Goal: Task Accomplishment & Management: Complete application form

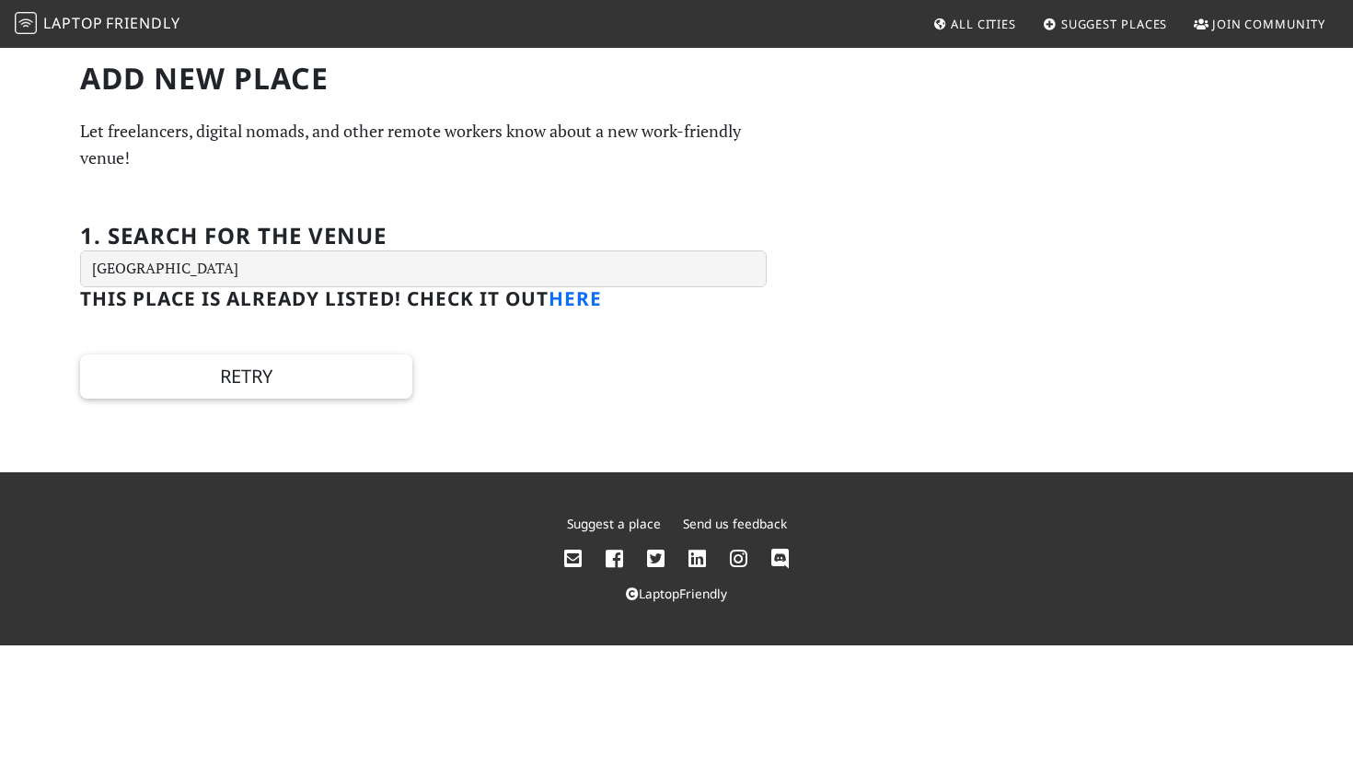
click at [585, 300] on link "here" at bounding box center [575, 298] width 53 height 26
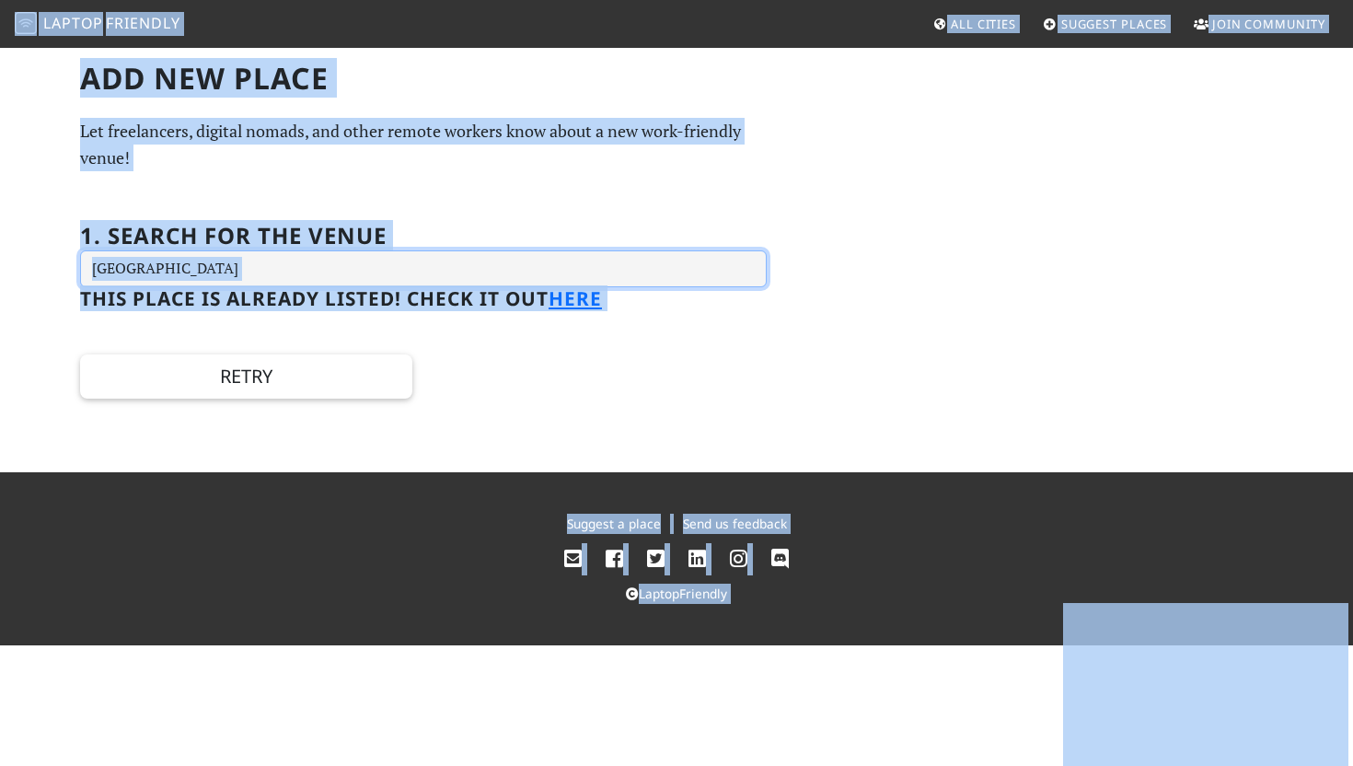
click at [433, 267] on input "[GEOGRAPHIC_DATA]" at bounding box center [423, 268] width 687 height 37
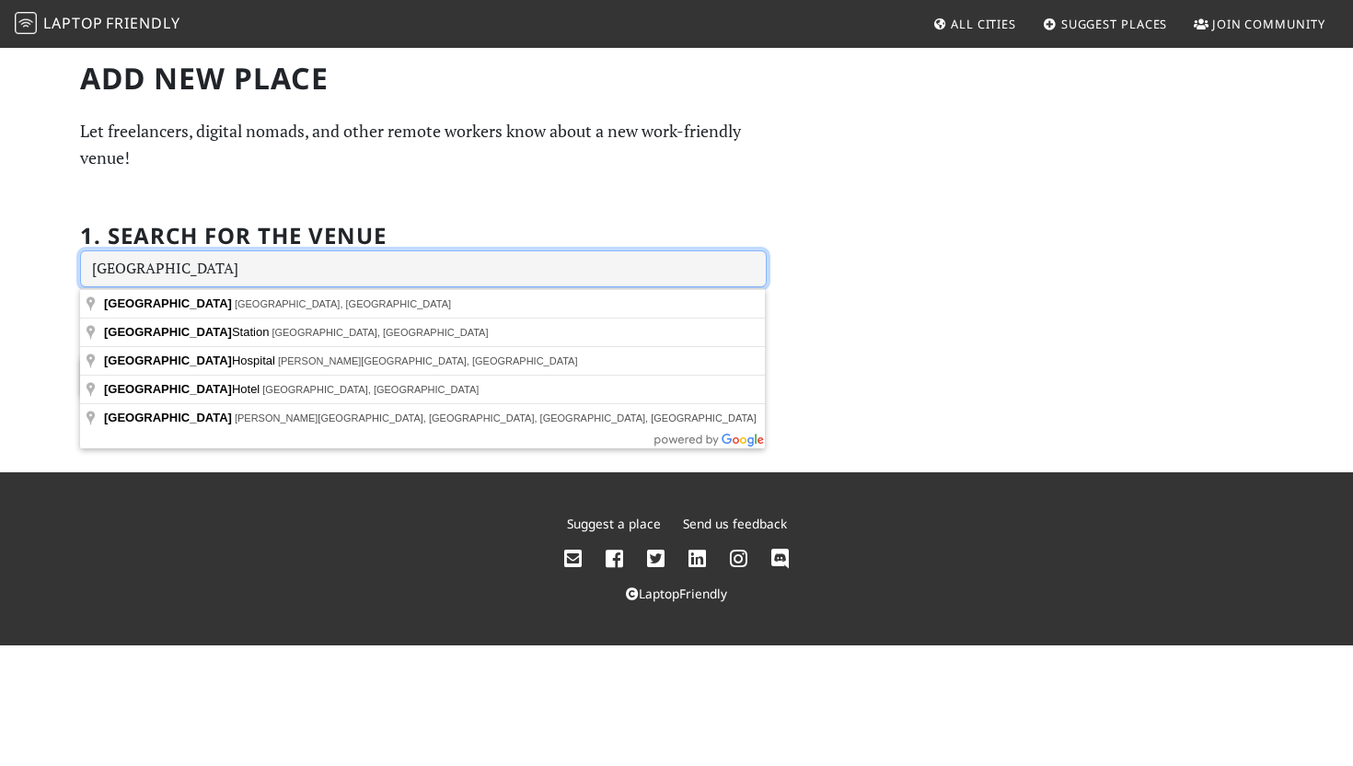
type input "London Bridg"
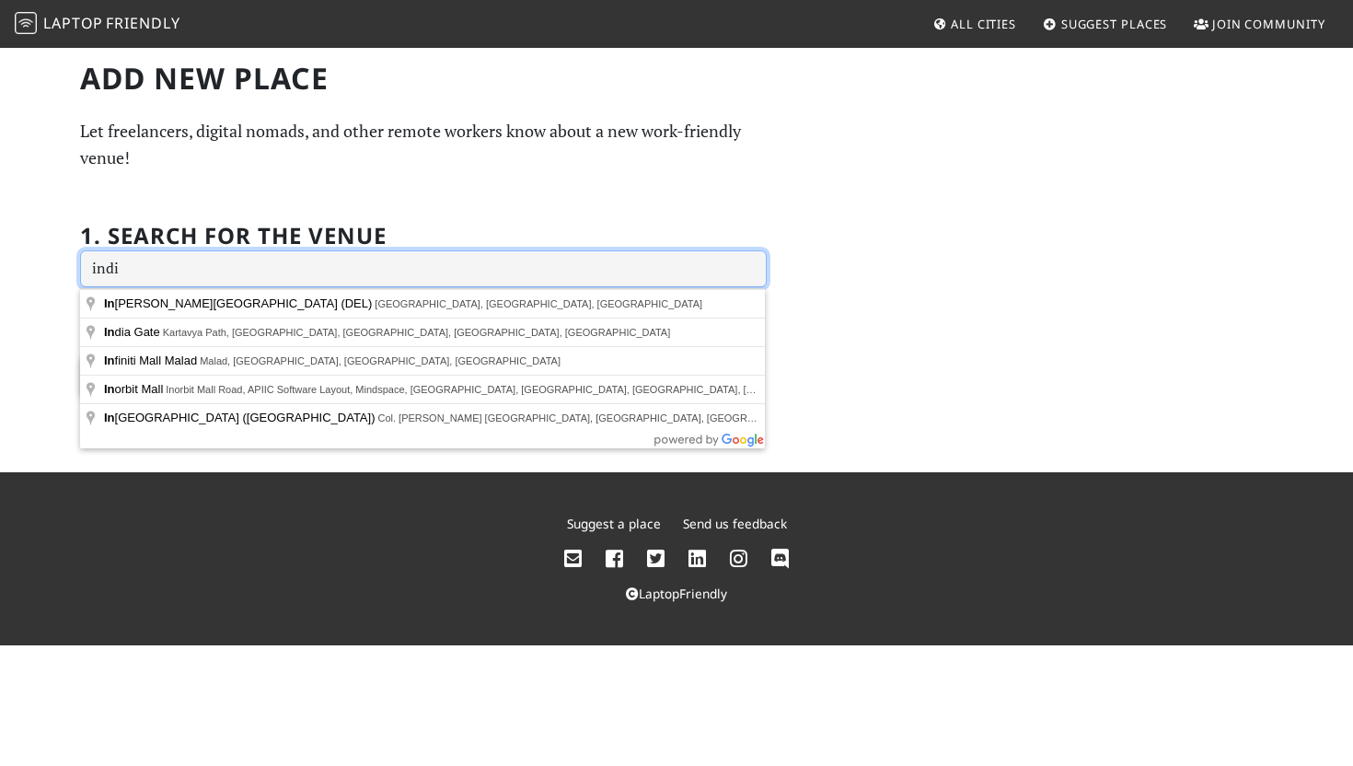
type input "india"
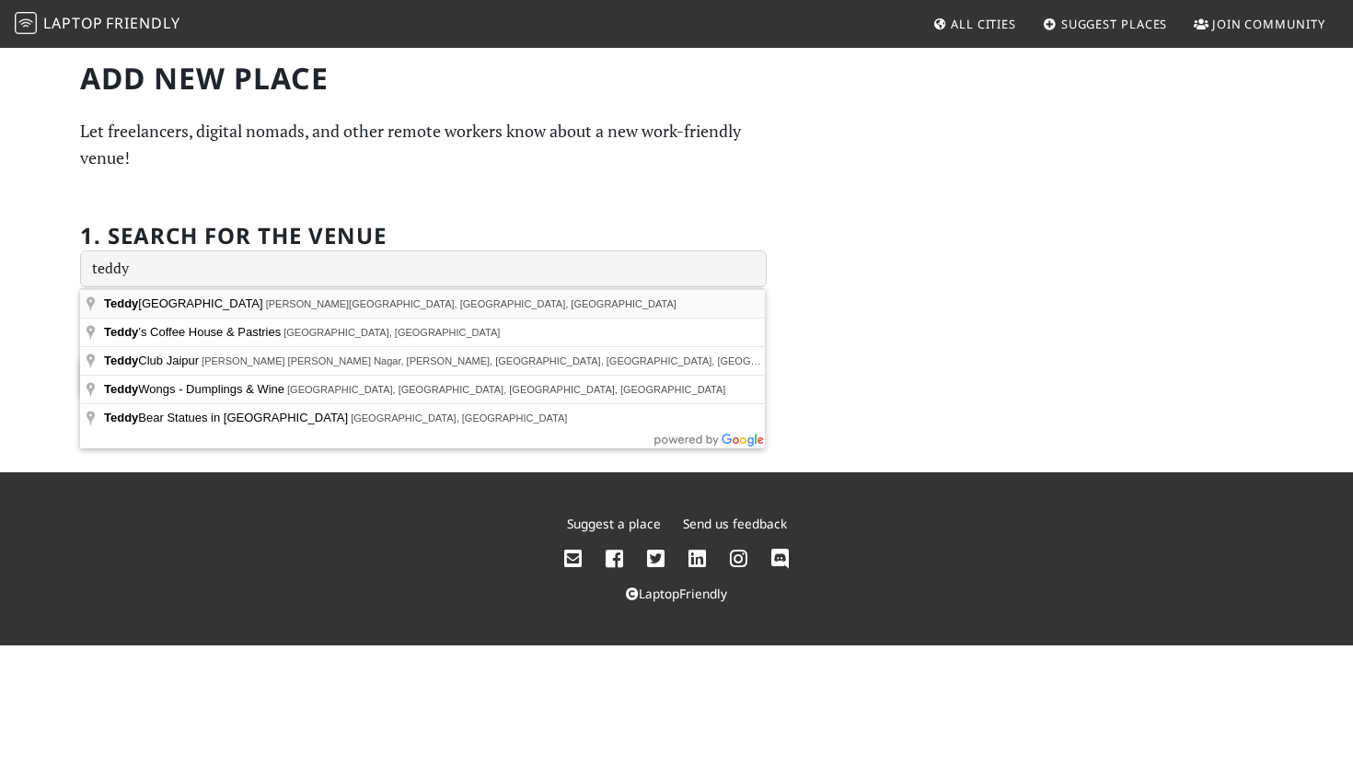
type input "[GEOGRAPHIC_DATA], [GEOGRAPHIC_DATA], [GEOGRAPHIC_DATA], [GEOGRAPHIC_DATA]"
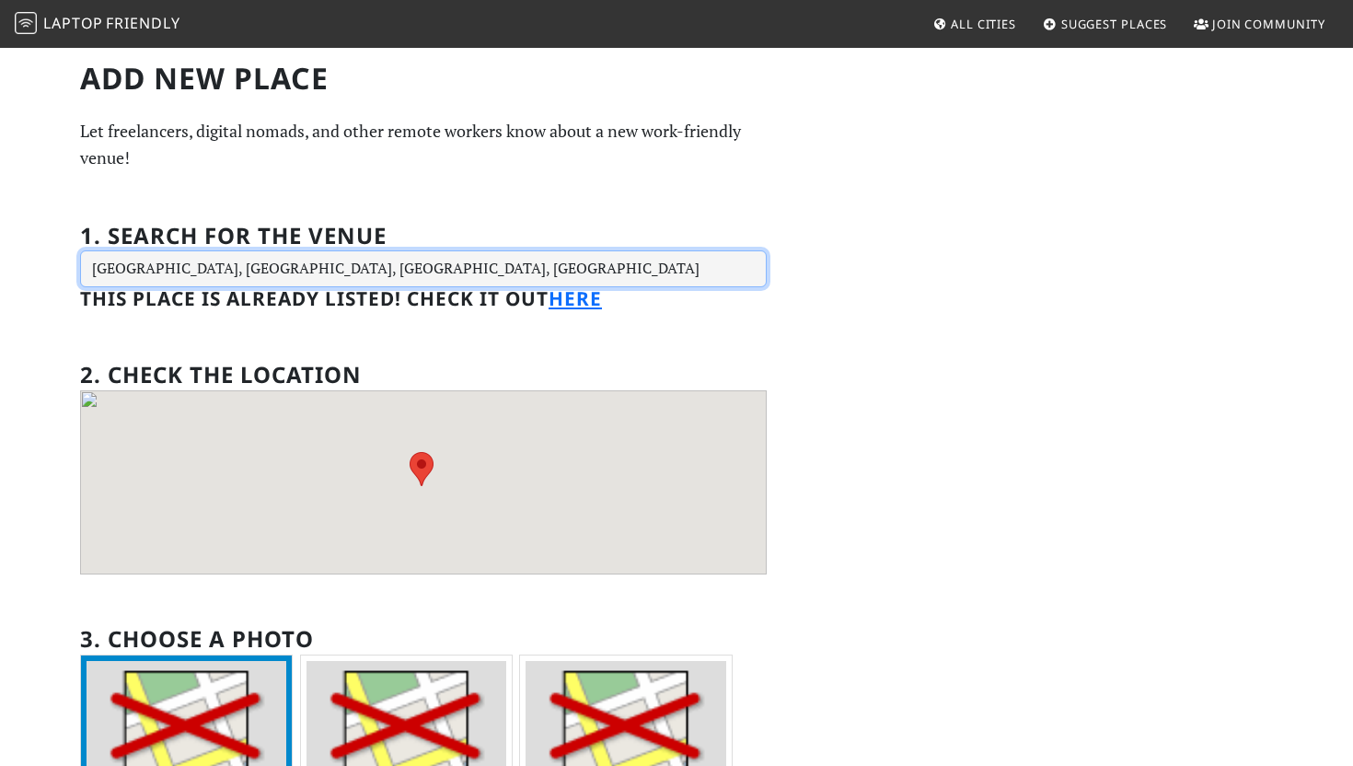
click at [363, 277] on input "[GEOGRAPHIC_DATA], [GEOGRAPHIC_DATA], [GEOGRAPHIC_DATA], [GEOGRAPHIC_DATA]" at bounding box center [423, 268] width 687 height 37
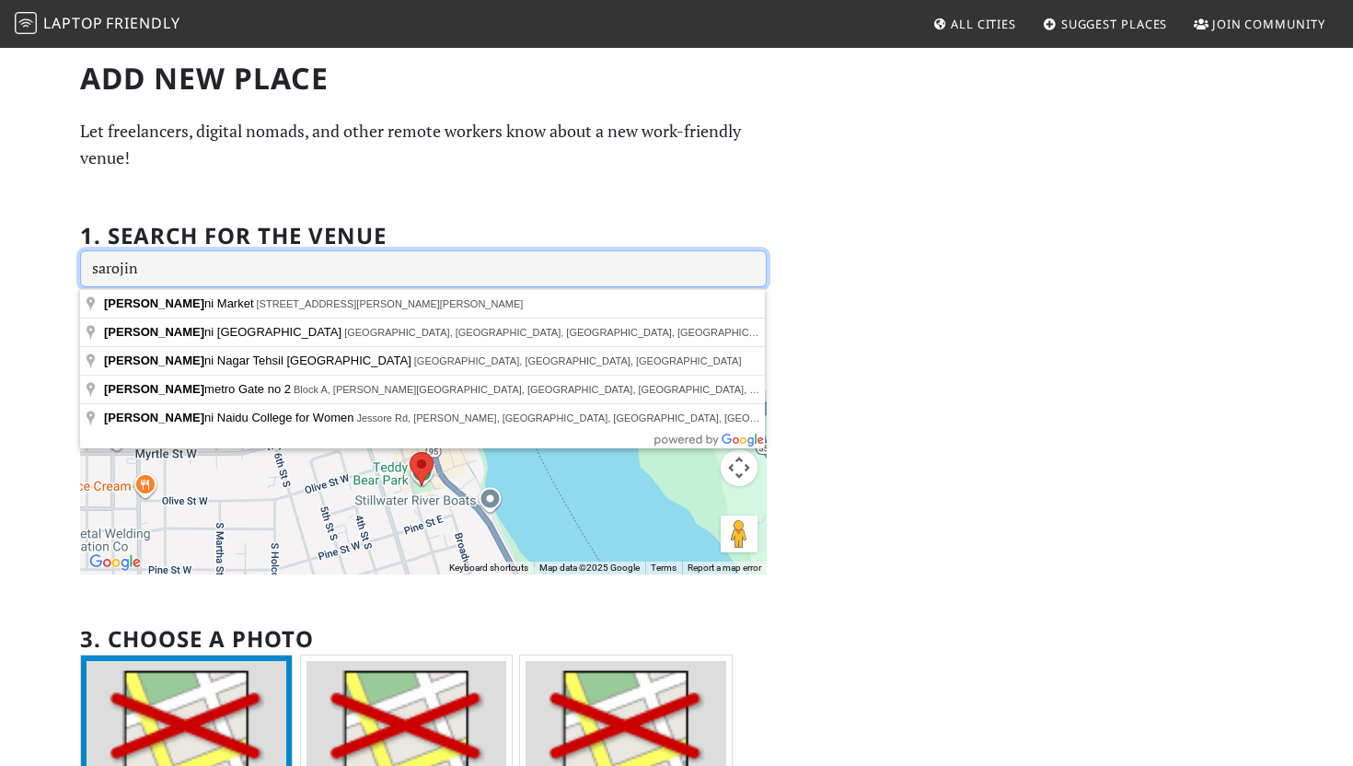
type input "[PERSON_NAME]"
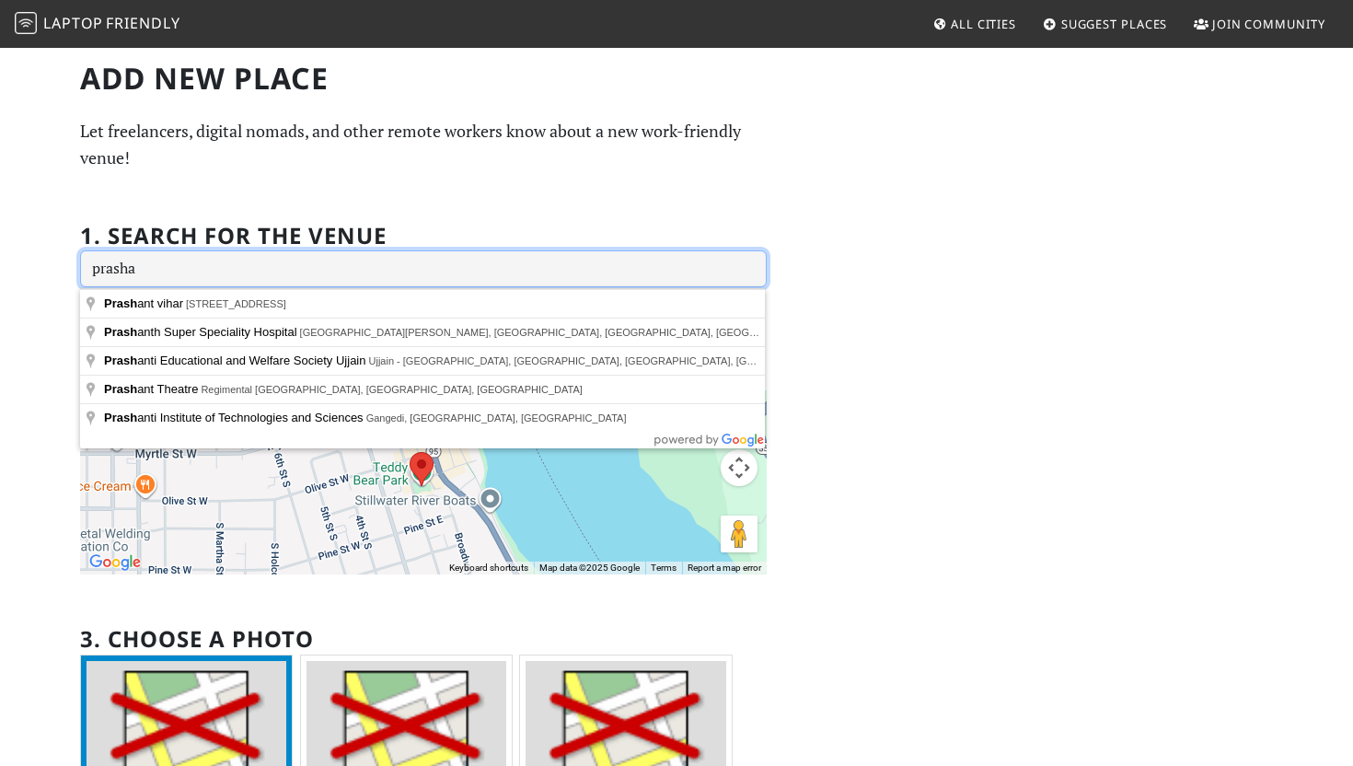
type input "prashan"
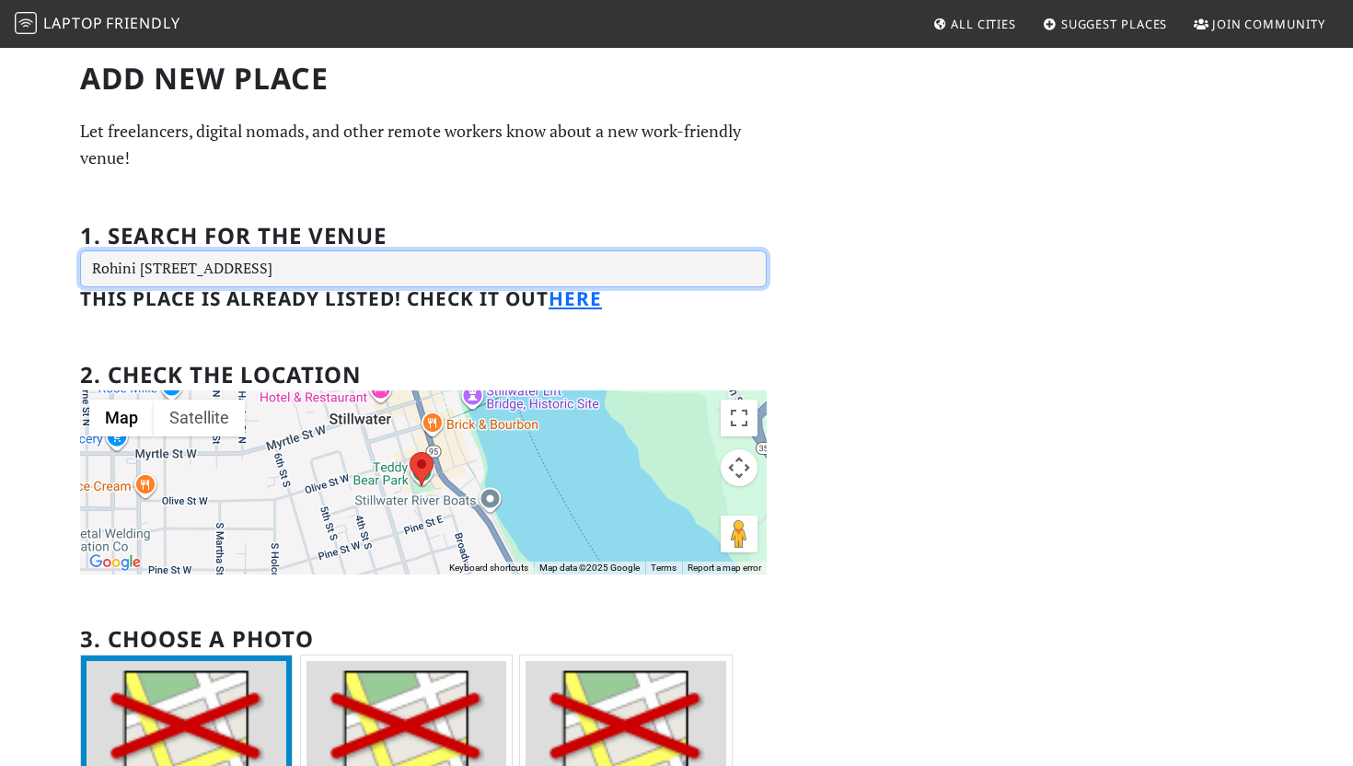
type input "[STREET_ADDRESS]"
